Goal: Information Seeking & Learning: Learn about a topic

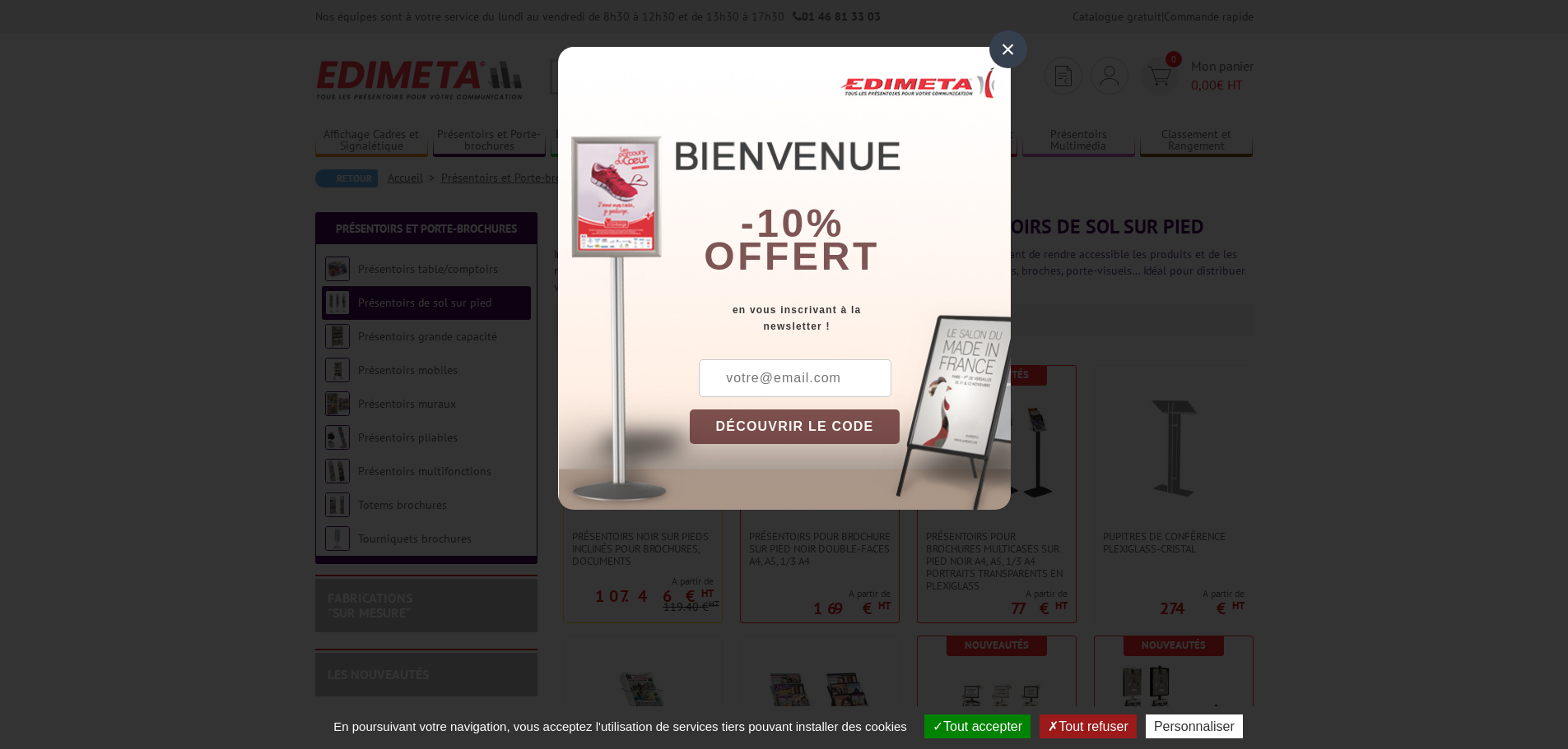
click at [1007, 46] on div "×" at bounding box center [1008, 49] width 38 height 38
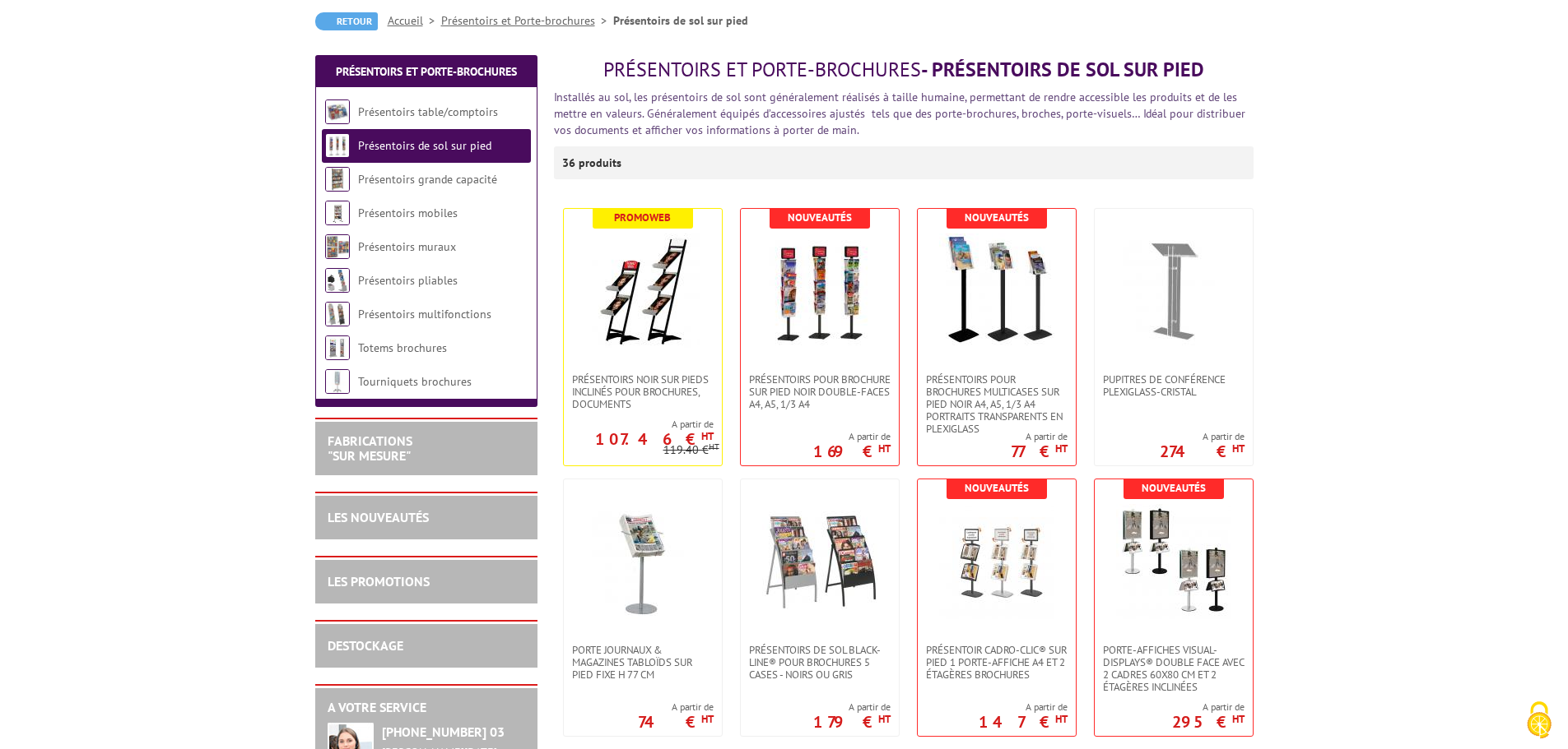
scroll to position [164, 0]
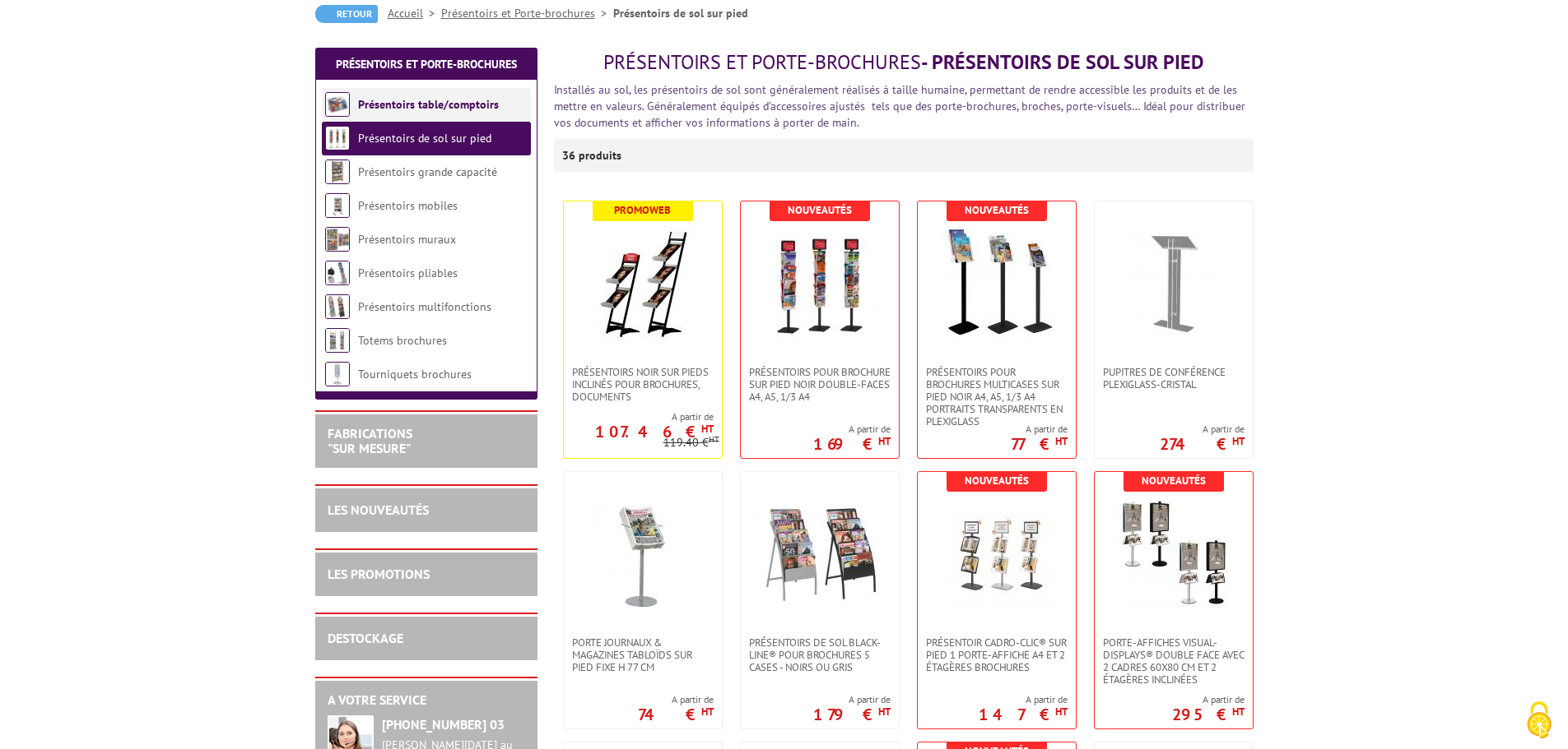
click at [400, 110] on link "Présentoirs table/comptoirs" at bounding box center [428, 104] width 141 height 15
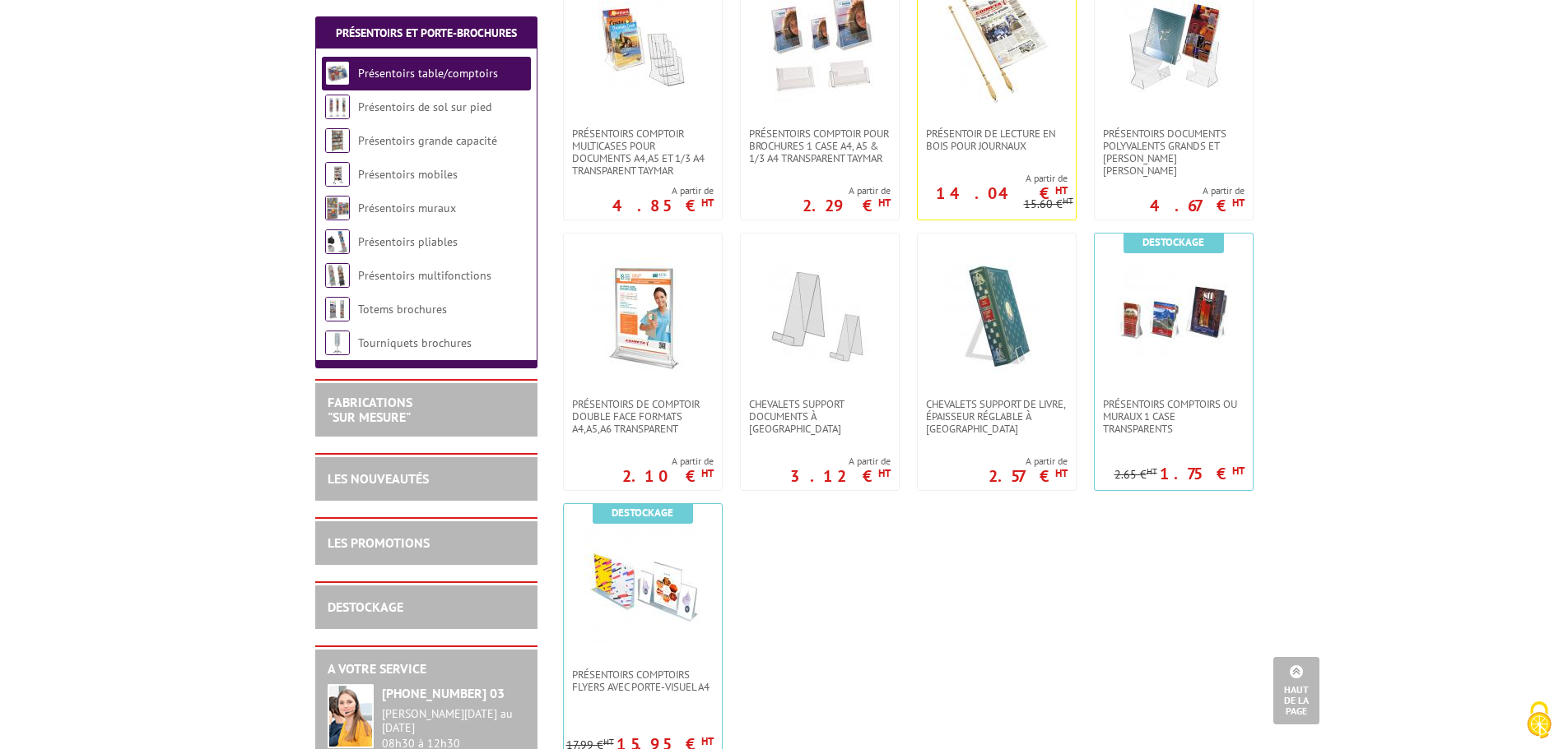
scroll to position [329, 0]
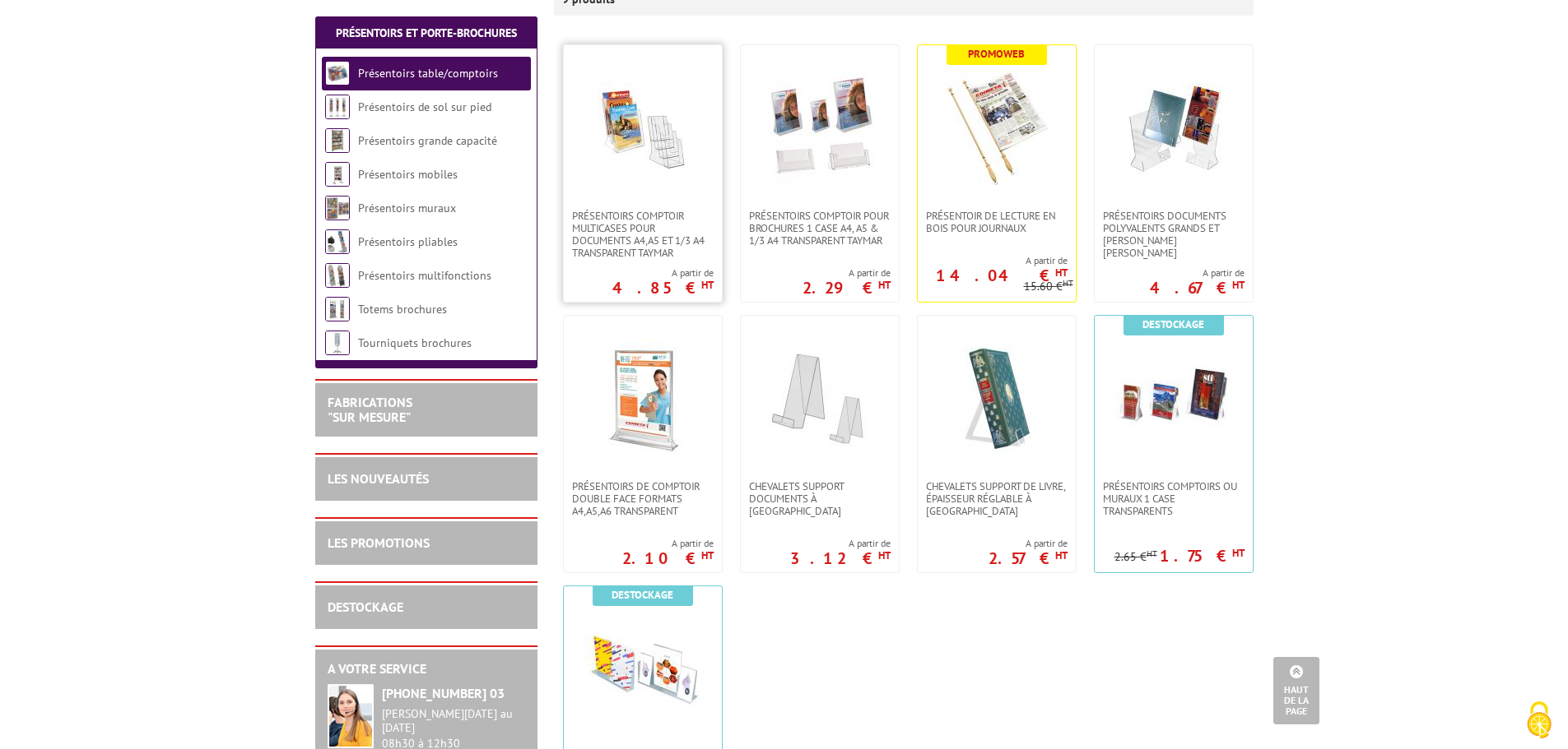
click at [672, 170] on img at bounding box center [642, 127] width 115 height 115
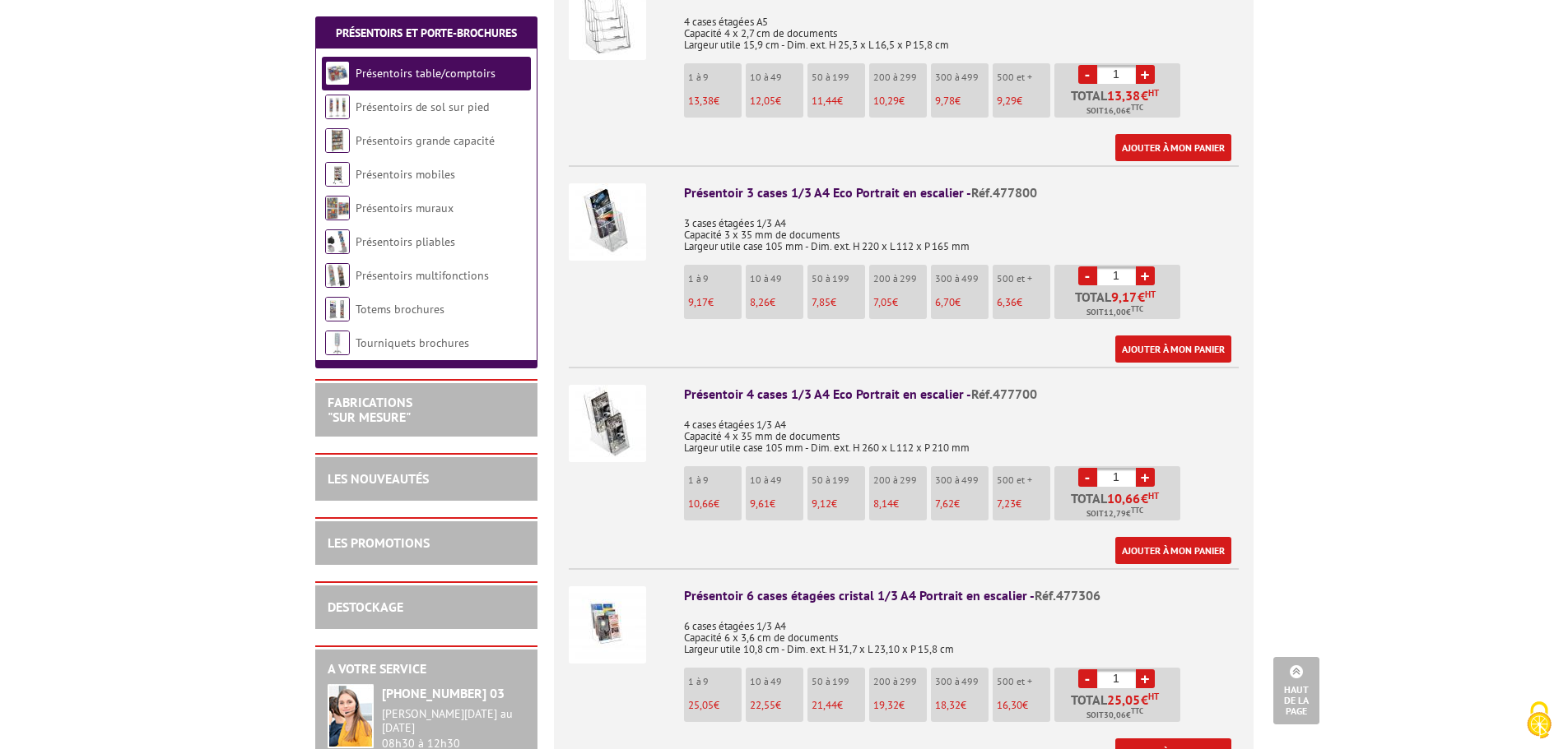
scroll to position [1563, 0]
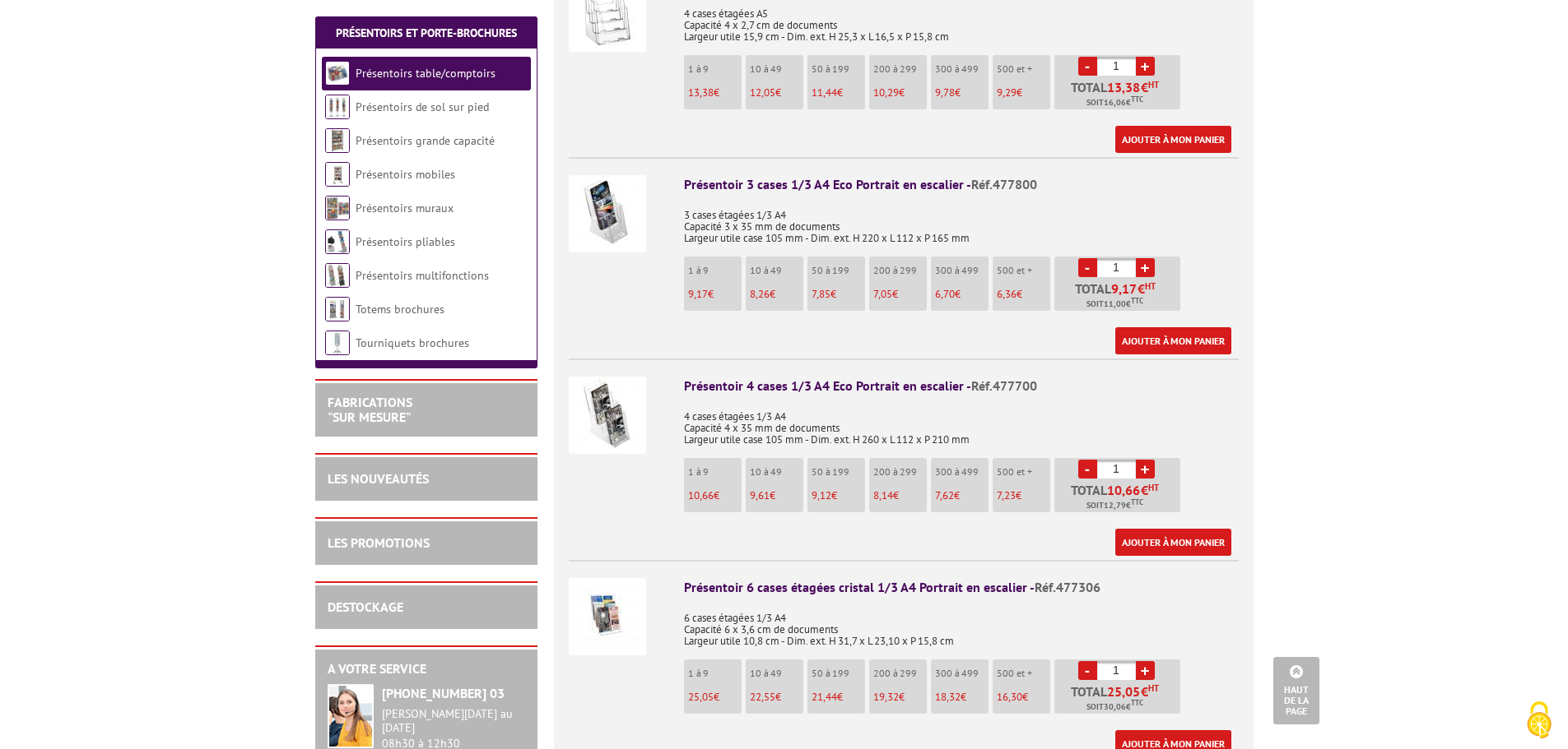
click at [626, 600] on img at bounding box center [607, 617] width 77 height 77
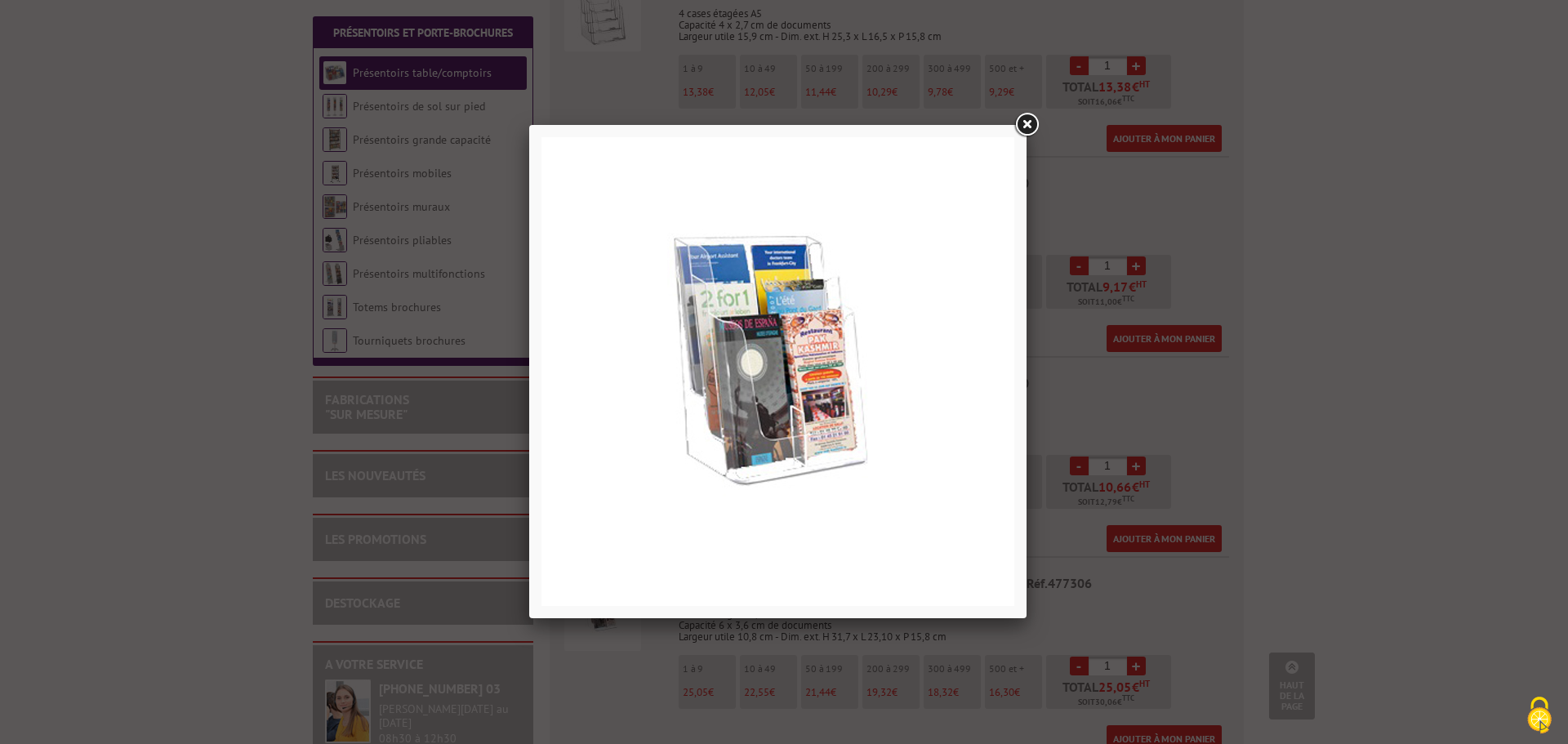
click at [1030, 119] on link at bounding box center [1026, 125] width 29 height 29
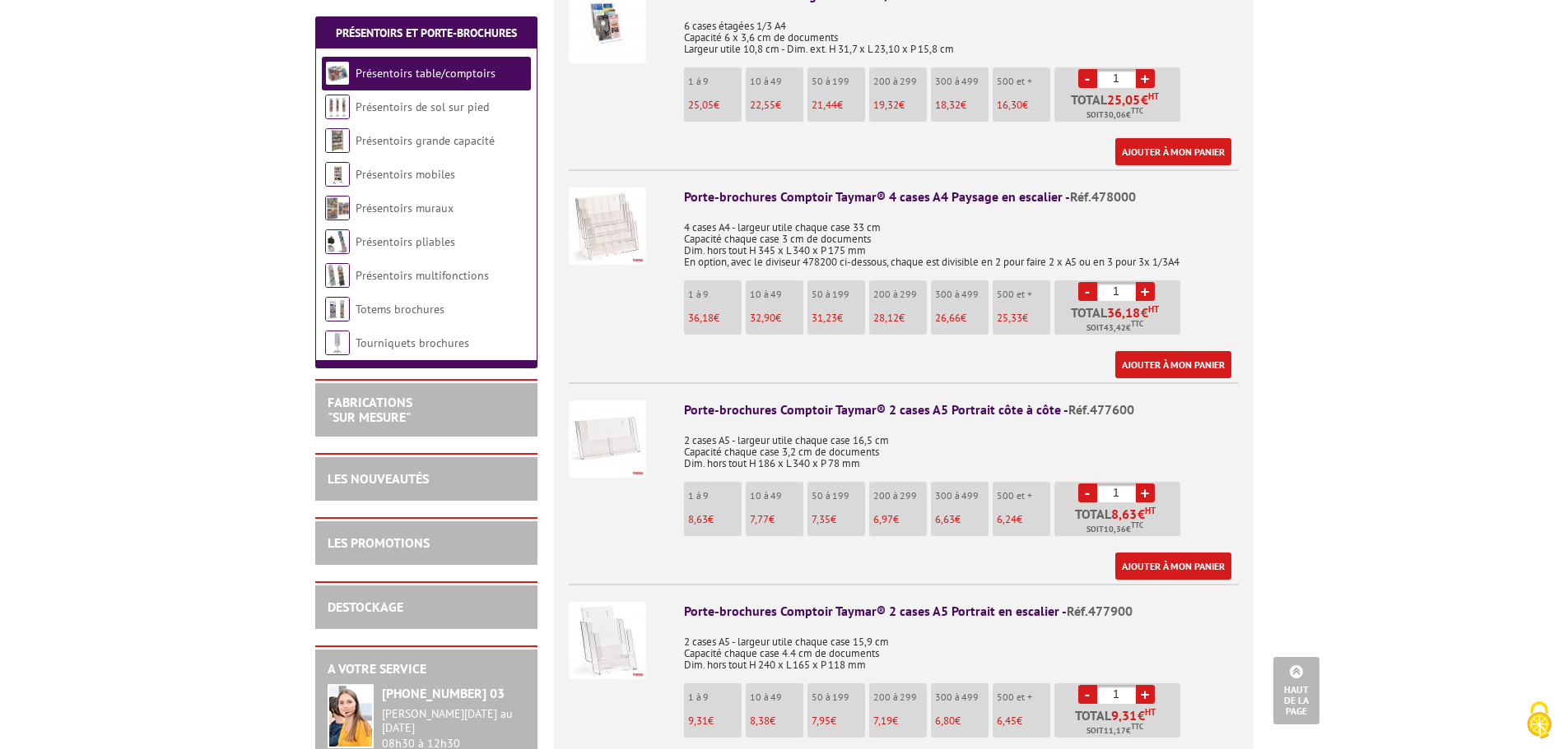
scroll to position [2221, 0]
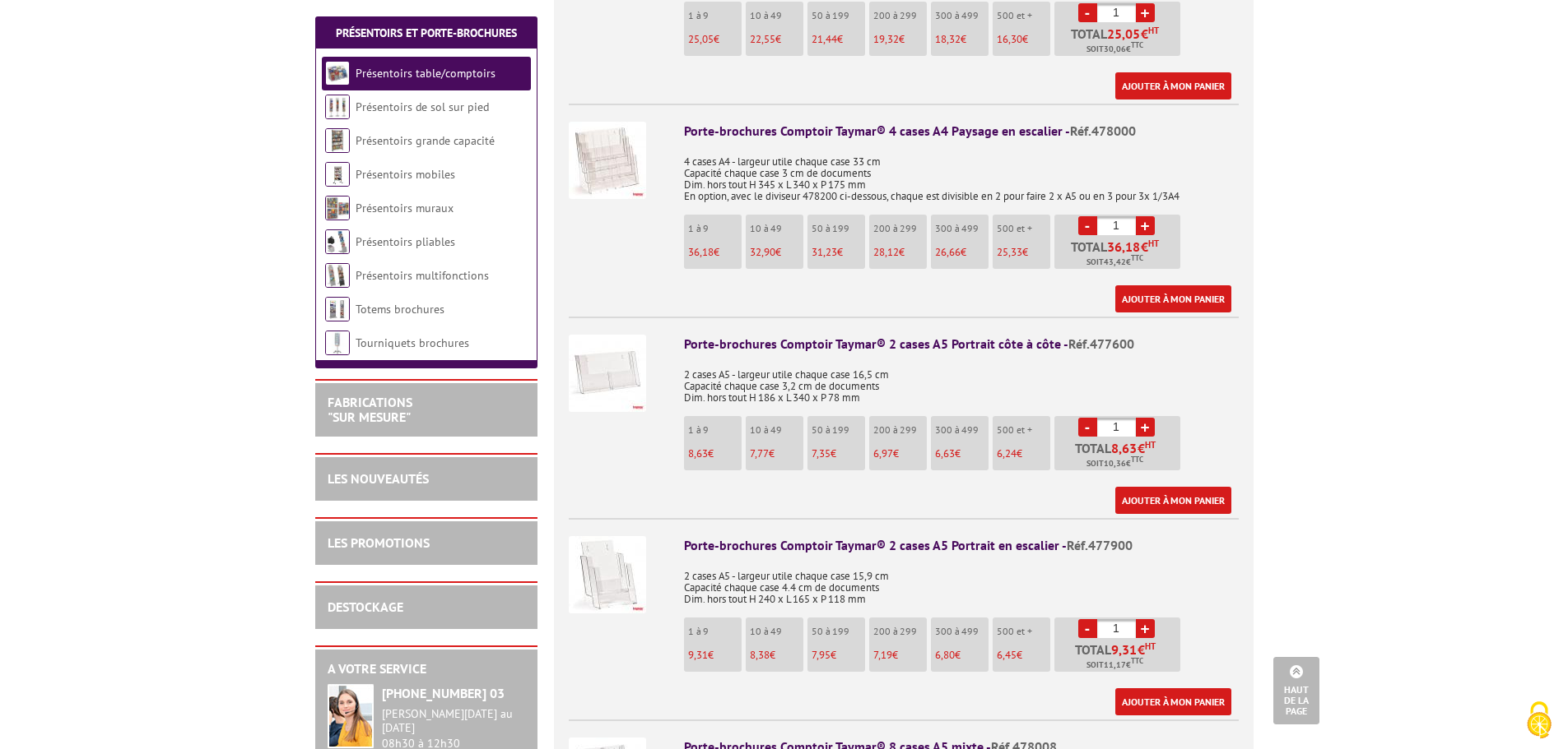
click at [605, 138] on img at bounding box center [607, 160] width 77 height 77
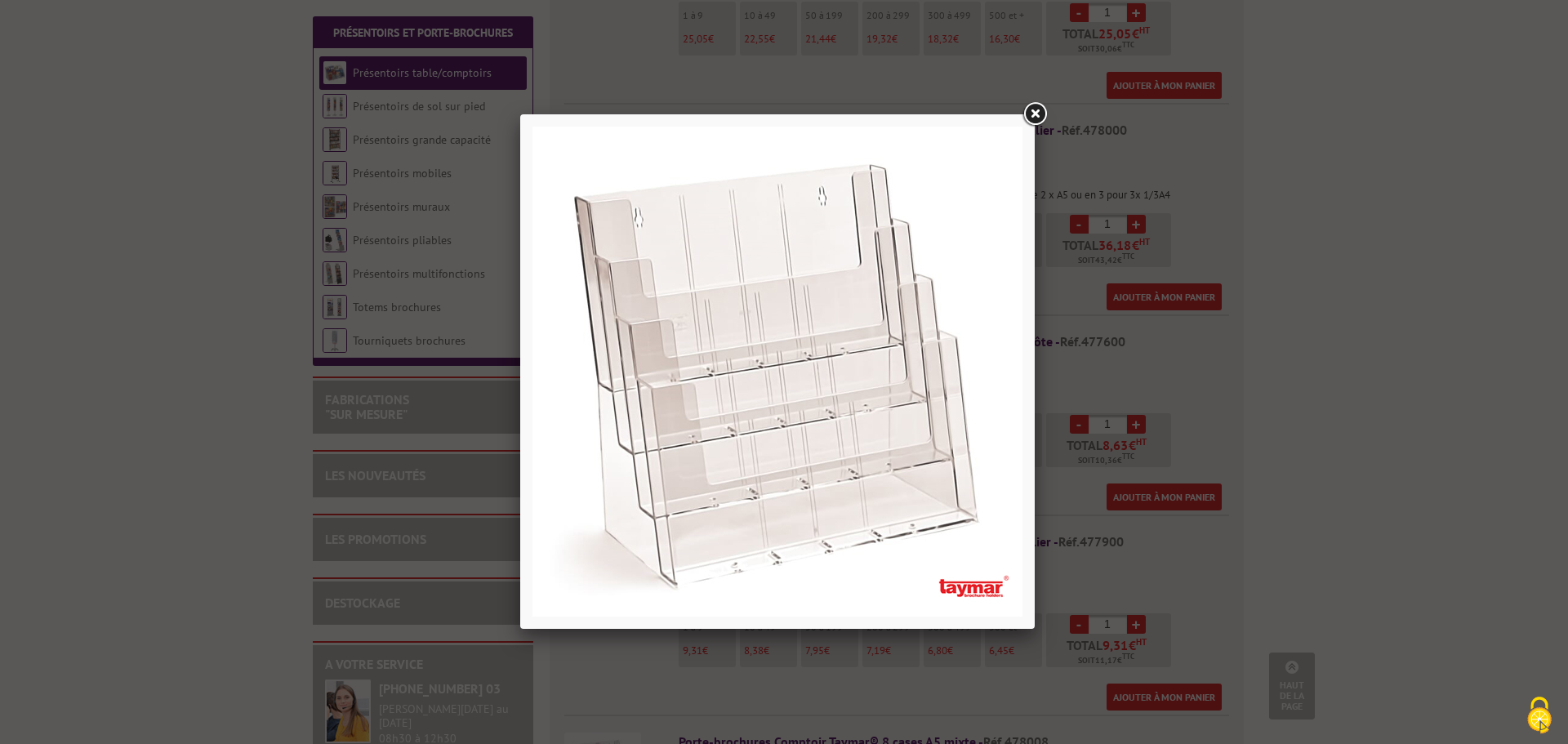
click at [1032, 108] on link at bounding box center [1035, 114] width 29 height 29
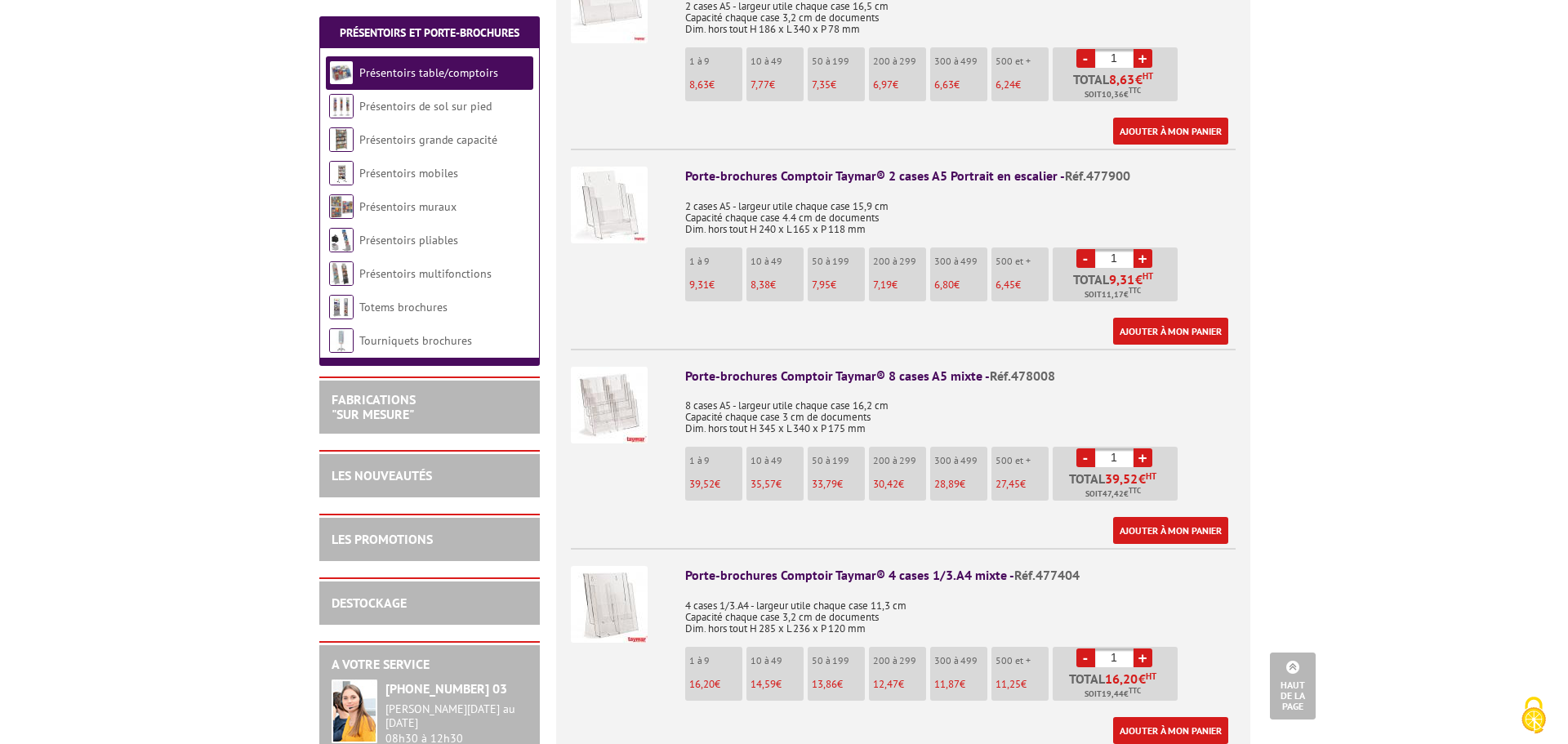
scroll to position [2614, 0]
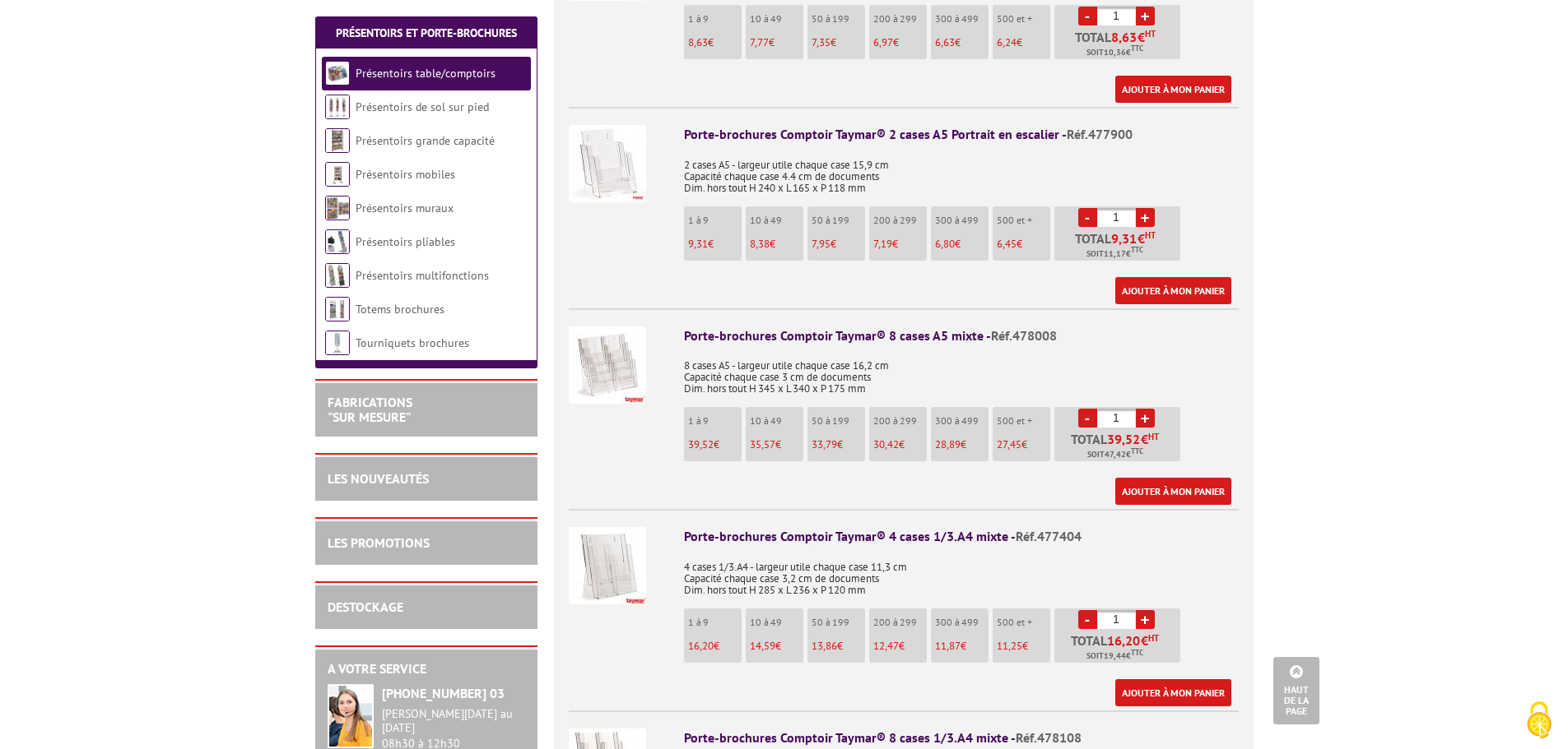
click at [613, 566] on img at bounding box center [607, 566] width 77 height 77
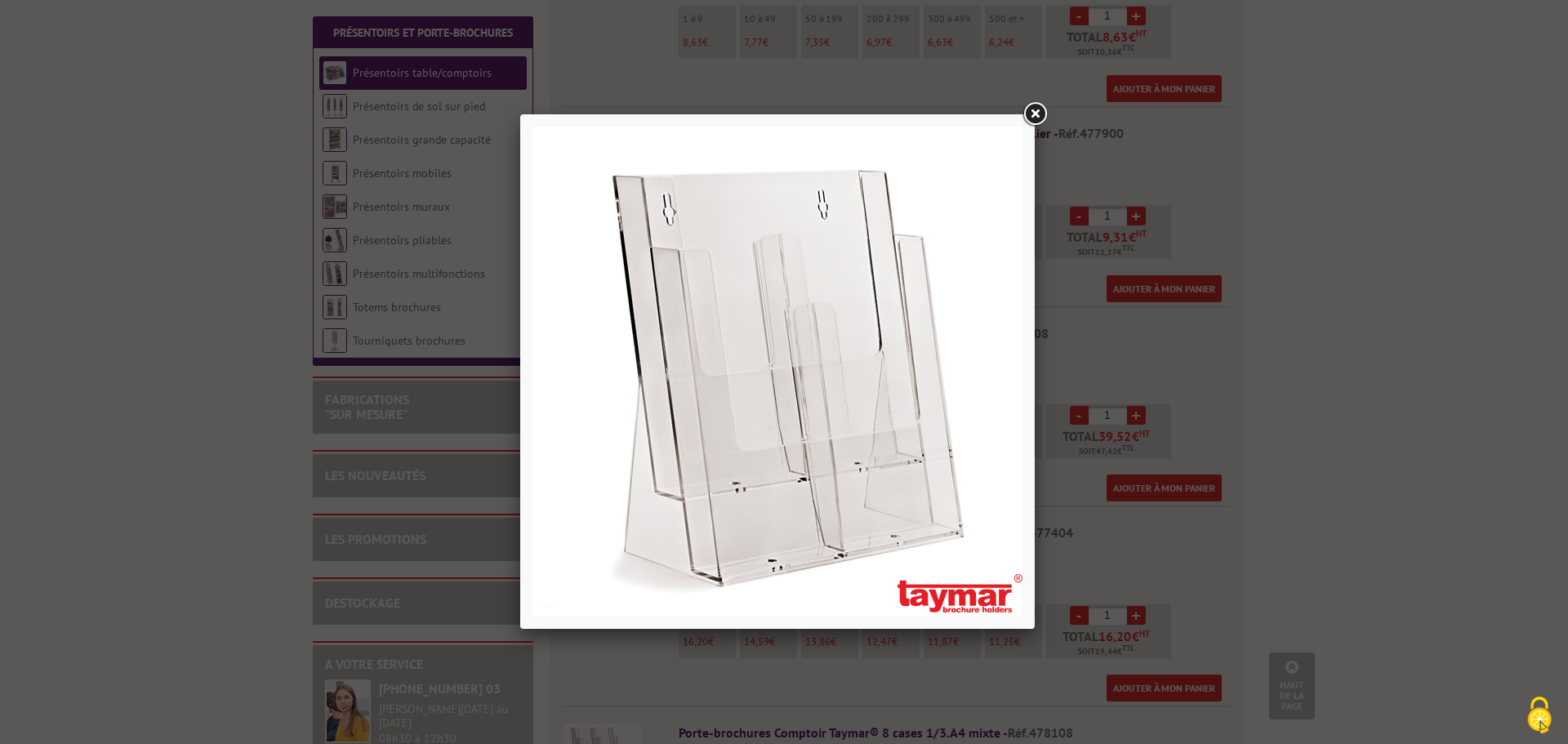
click at [1031, 110] on link at bounding box center [1035, 114] width 29 height 29
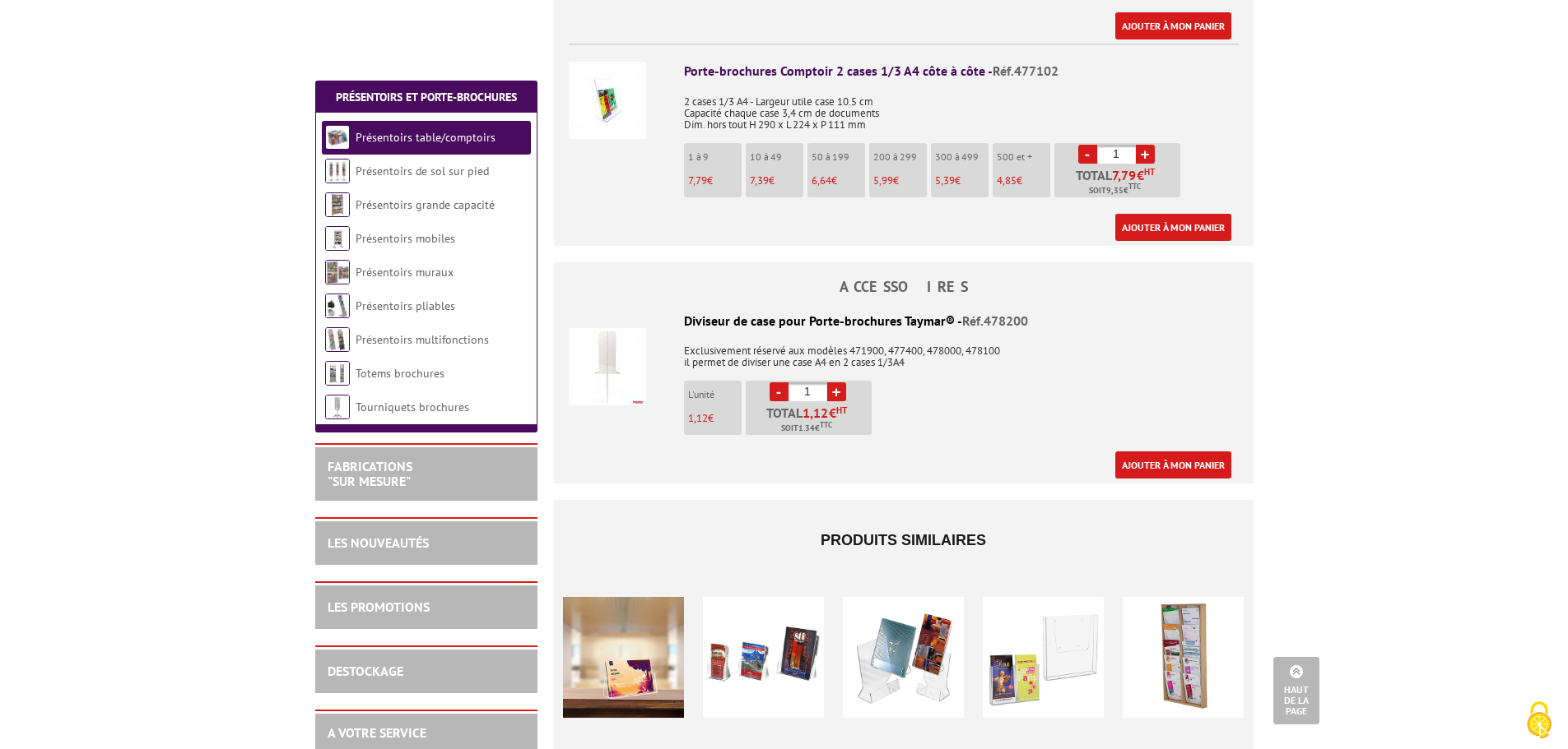
scroll to position [3701, 0]
